Goal: Information Seeking & Learning: Check status

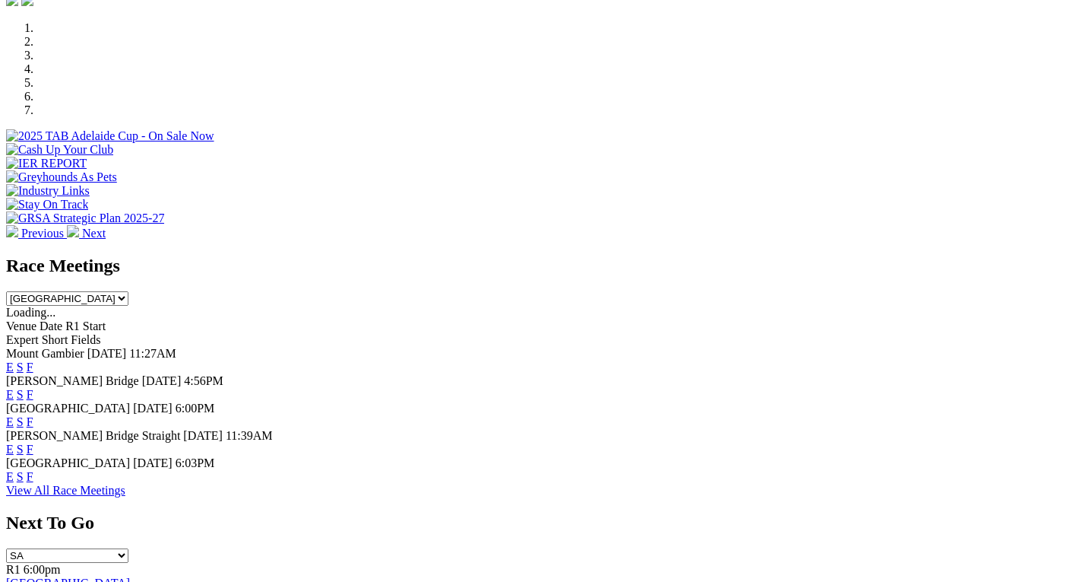
scroll to position [473, 0]
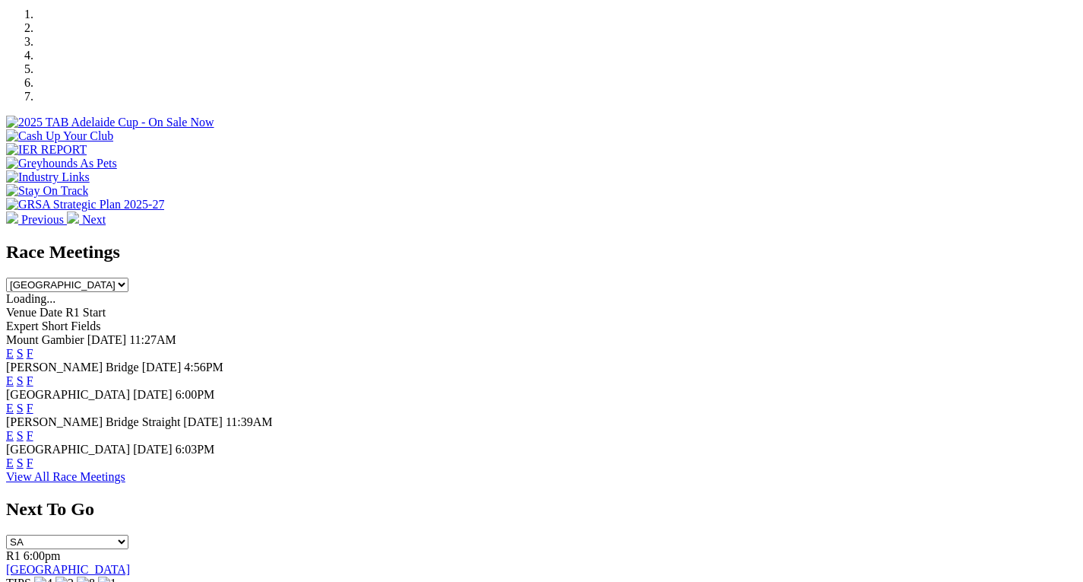
click at [33, 374] on link "F" at bounding box center [30, 380] width 7 height 13
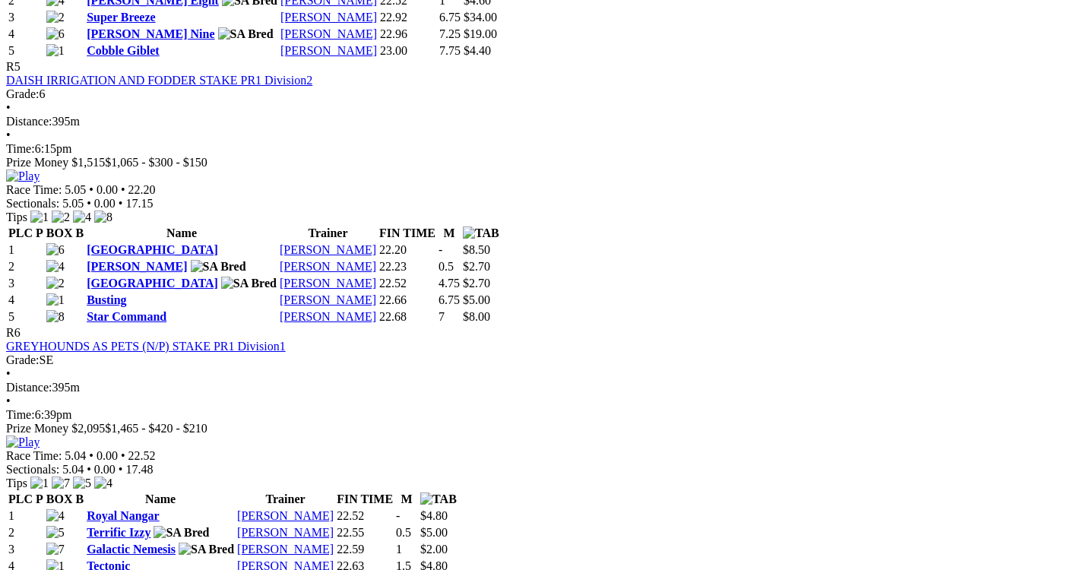
scroll to position [1737, 0]
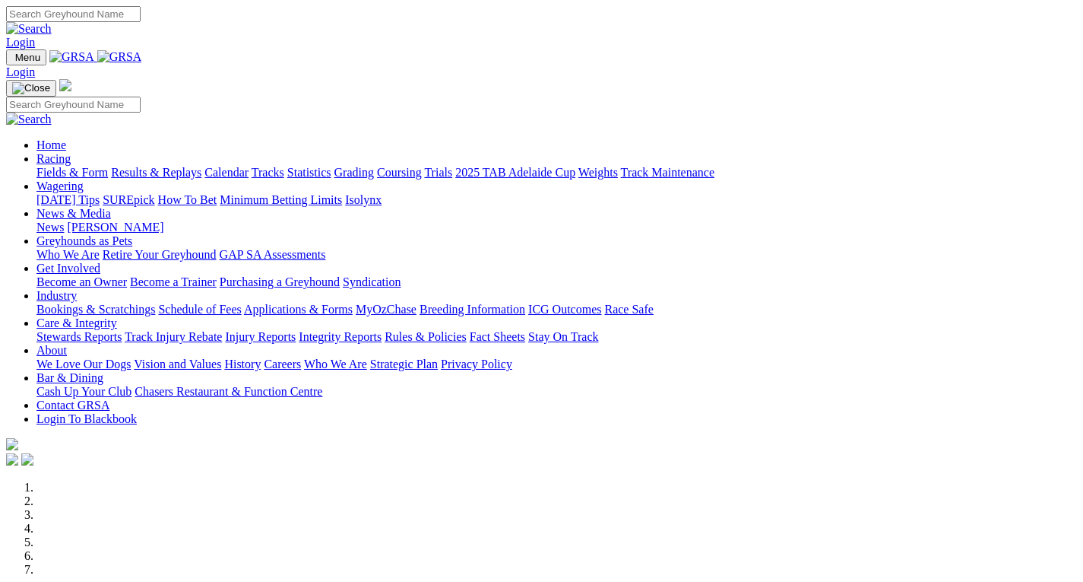
scroll to position [473, 0]
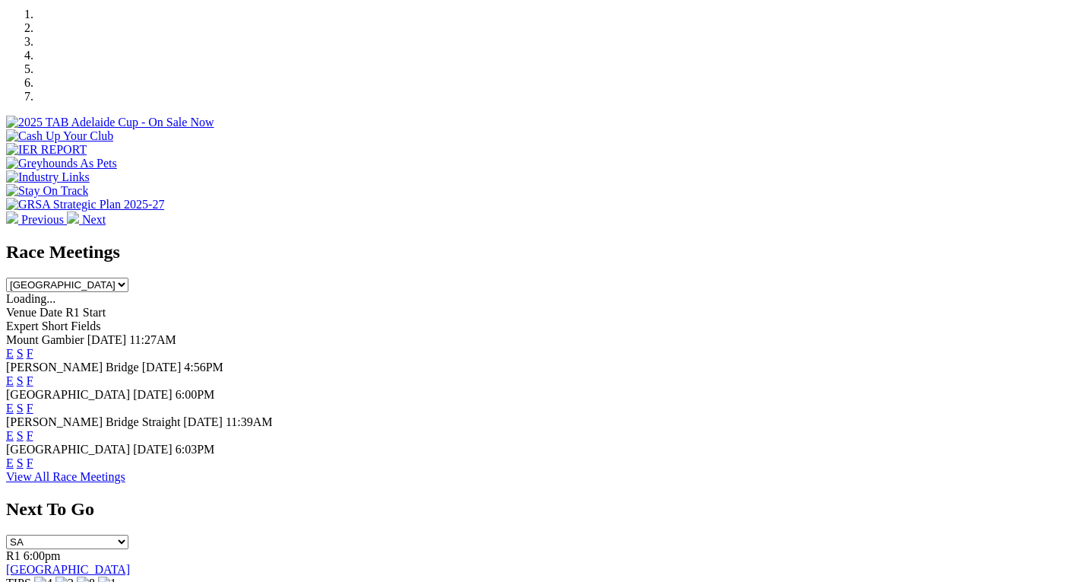
click at [33, 374] on link "F" at bounding box center [30, 380] width 7 height 13
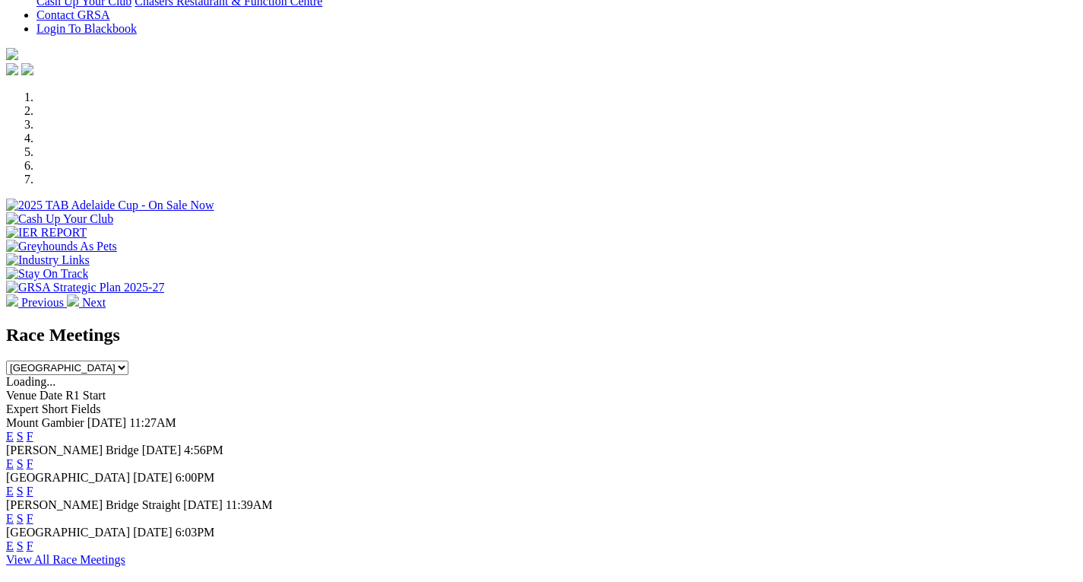
scroll to position [395, 0]
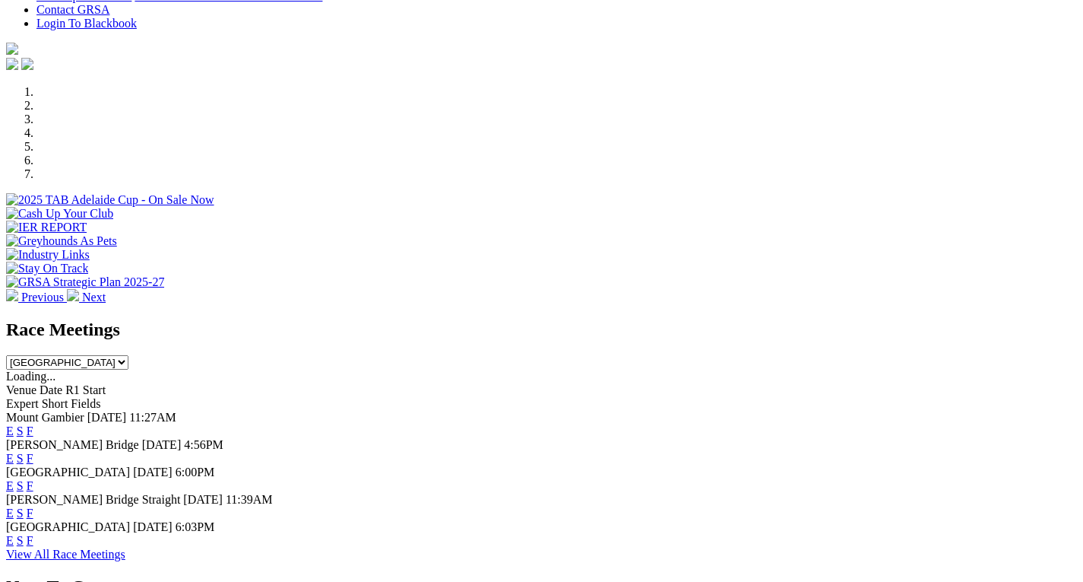
click at [33, 452] on link "F" at bounding box center [30, 458] width 7 height 13
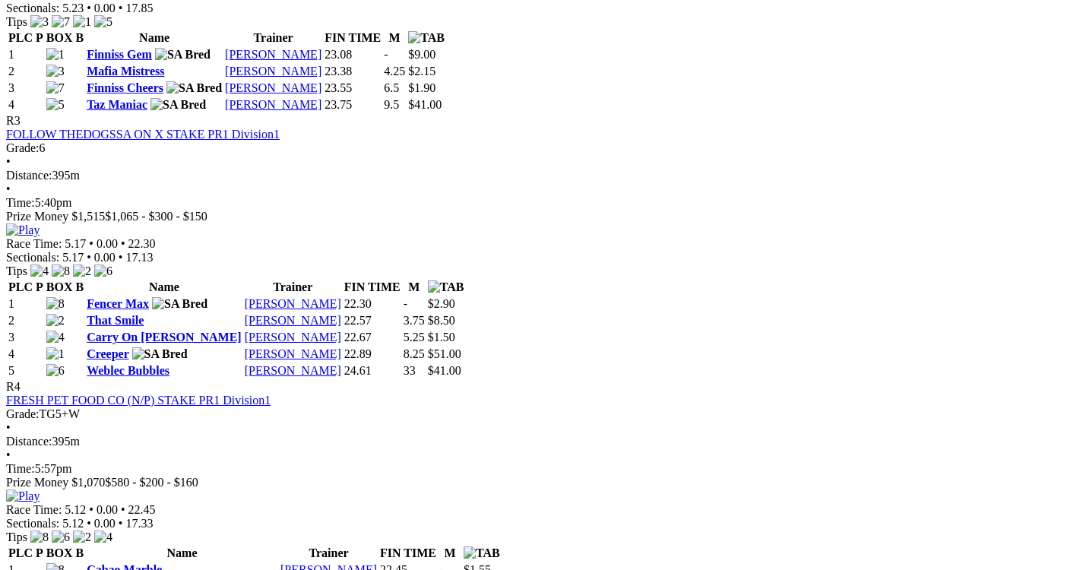
scroll to position [1156, 0]
